Goal: Task Accomplishment & Management: Manage account settings

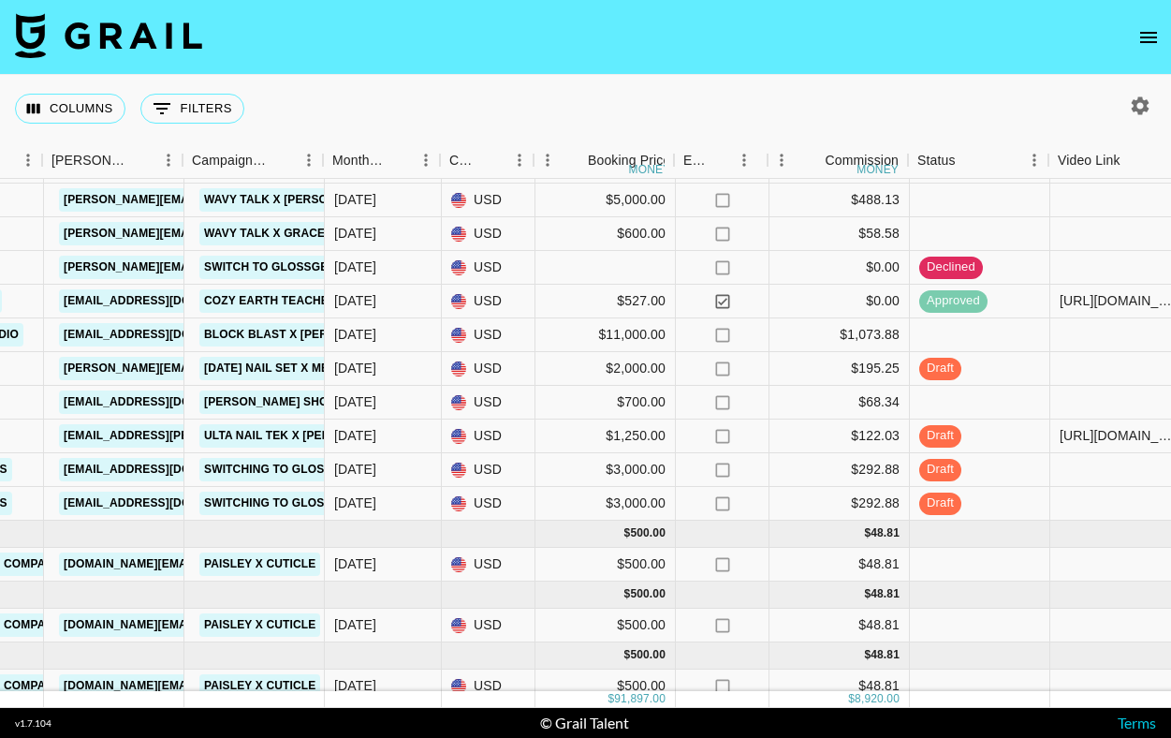
scroll to position [1182, 721]
click at [198, 34] on img at bounding box center [108, 35] width 187 height 45
click at [1152, 41] on icon "open drawer" at bounding box center [1148, 37] width 17 height 11
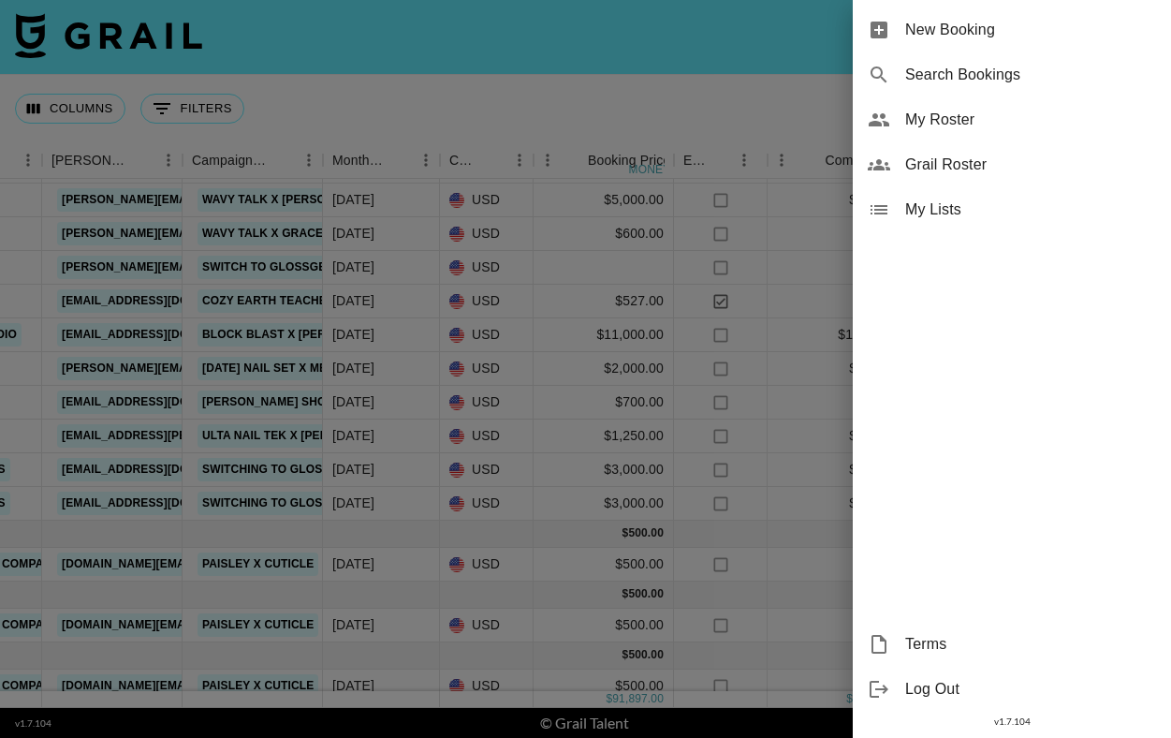
click at [1063, 117] on span "My Roster" at bounding box center [1030, 120] width 251 height 22
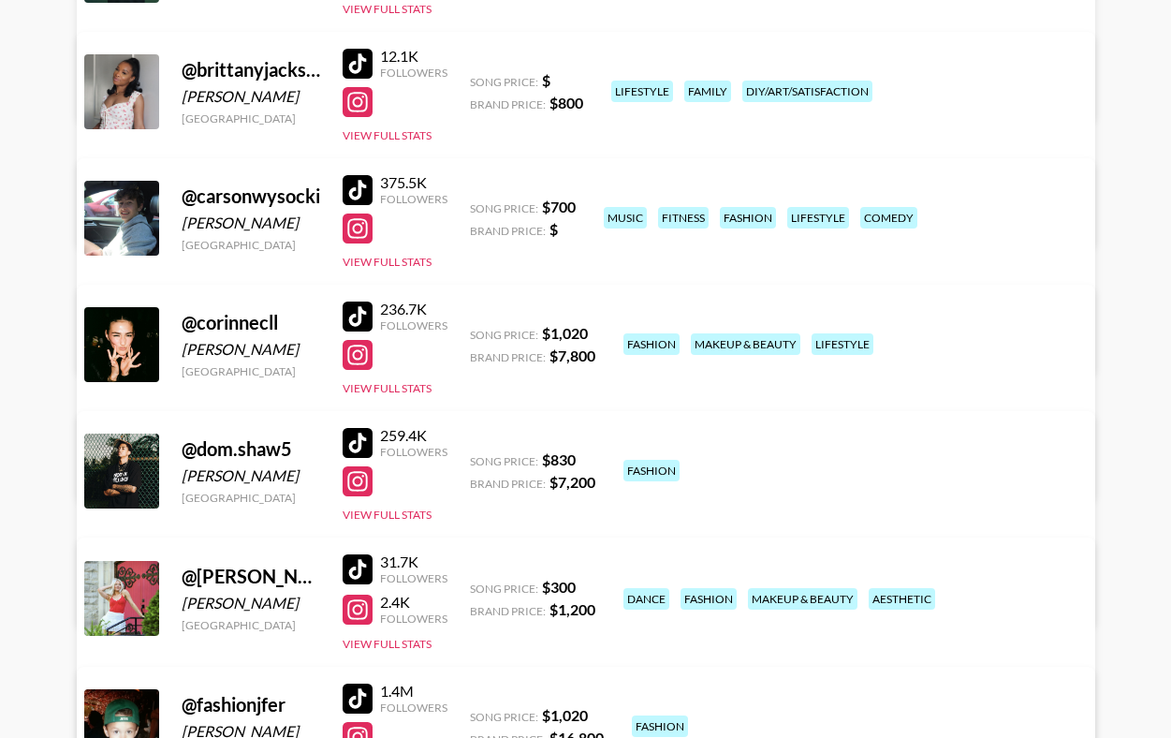
scroll to position [783, 0]
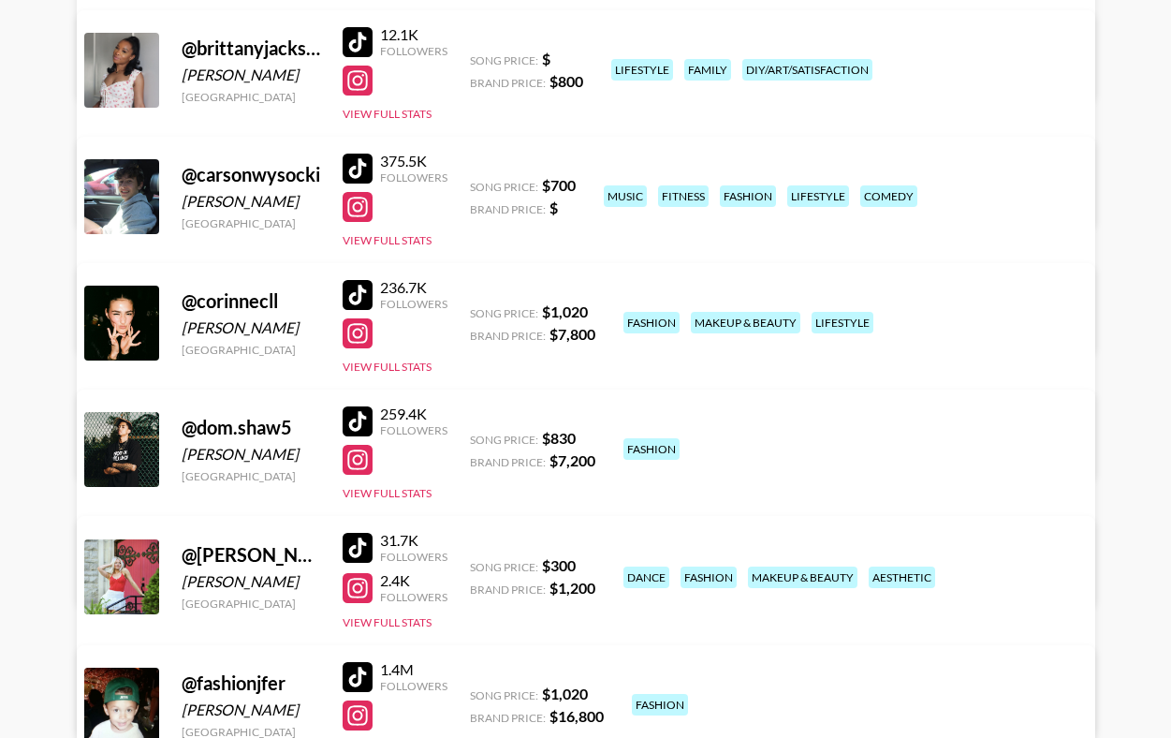
click at [476, 311] on link "View/Edit Details" at bounding box center [292, 320] width 365 height 19
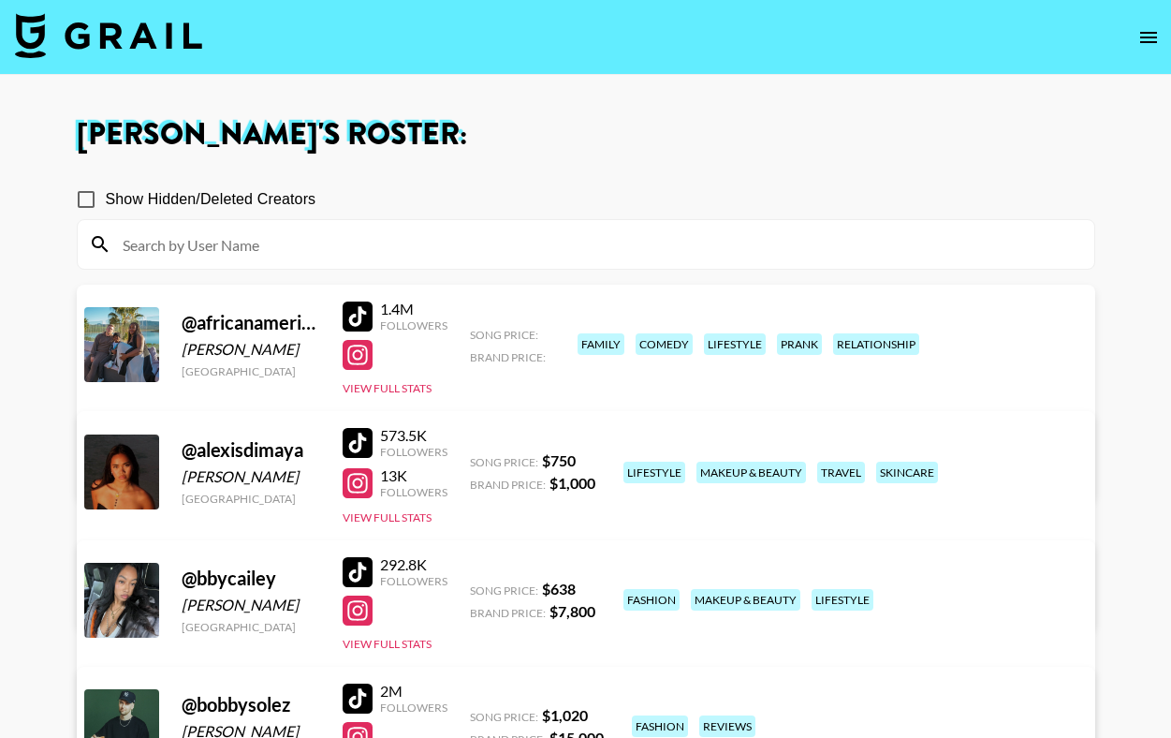
click at [169, 44] on img at bounding box center [108, 35] width 187 height 45
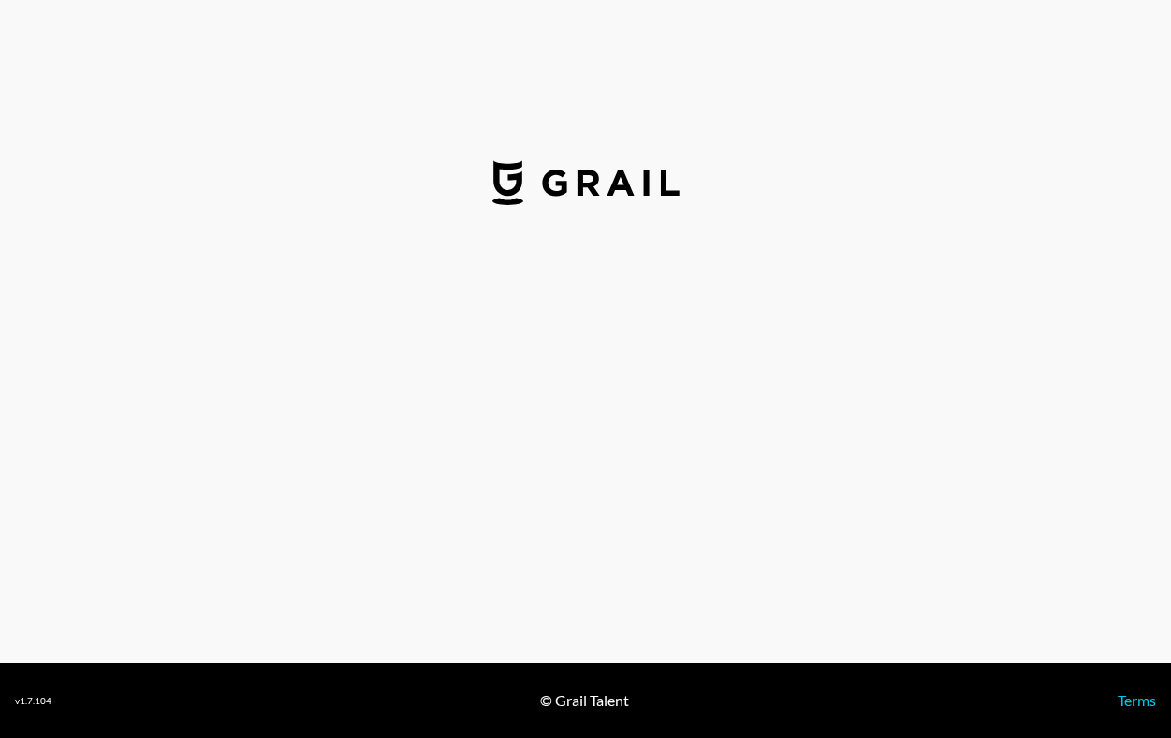
select select "USD"
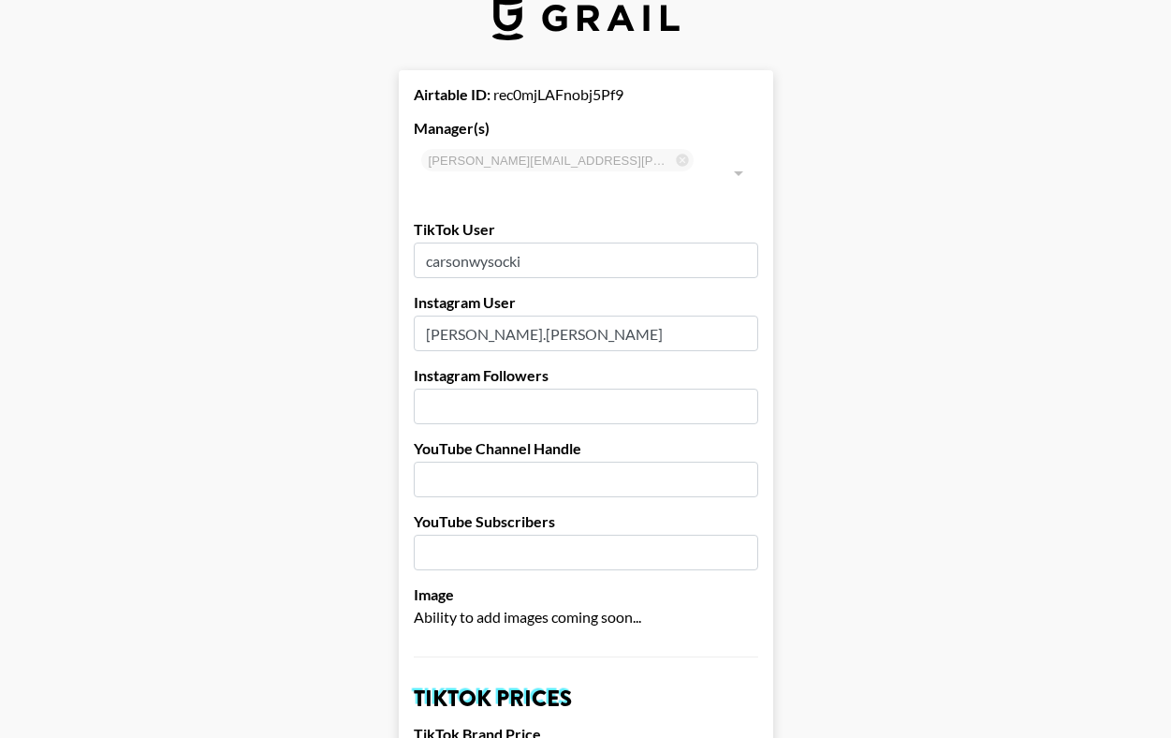
scroll to position [13, 0]
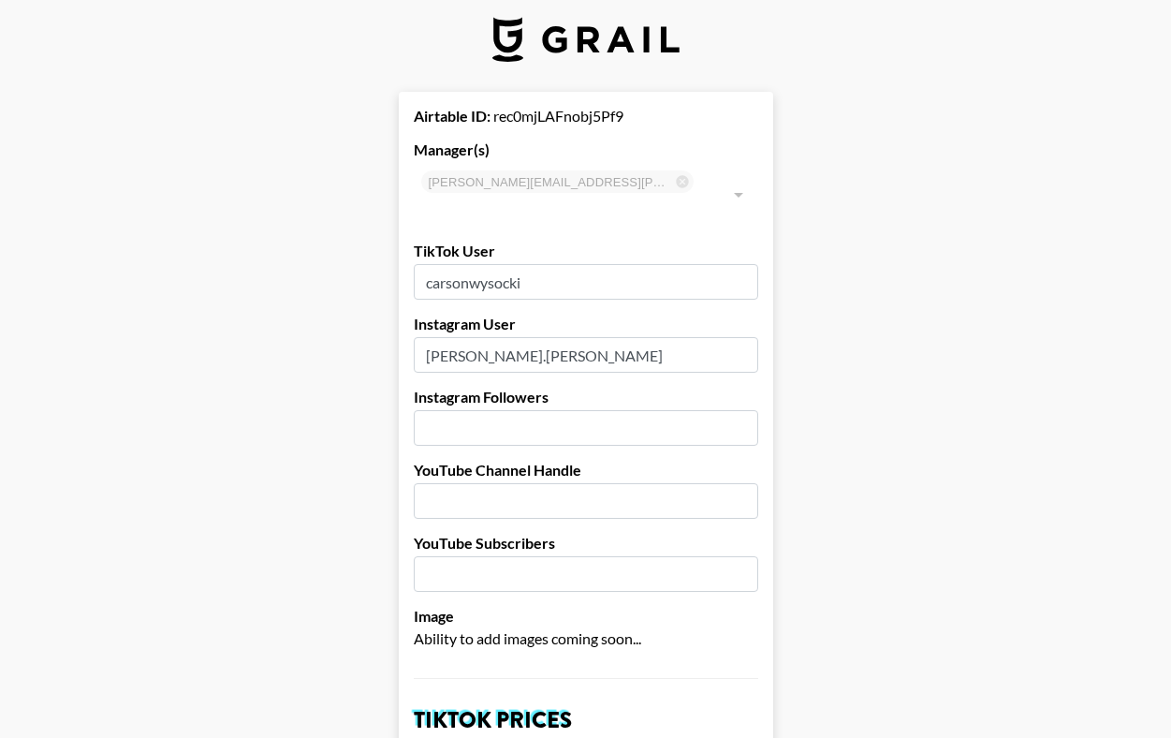
drag, startPoint x: 545, startPoint y: 251, endPoint x: 414, endPoint y: 243, distance: 131.3
